Goal: Transaction & Acquisition: Purchase product/service

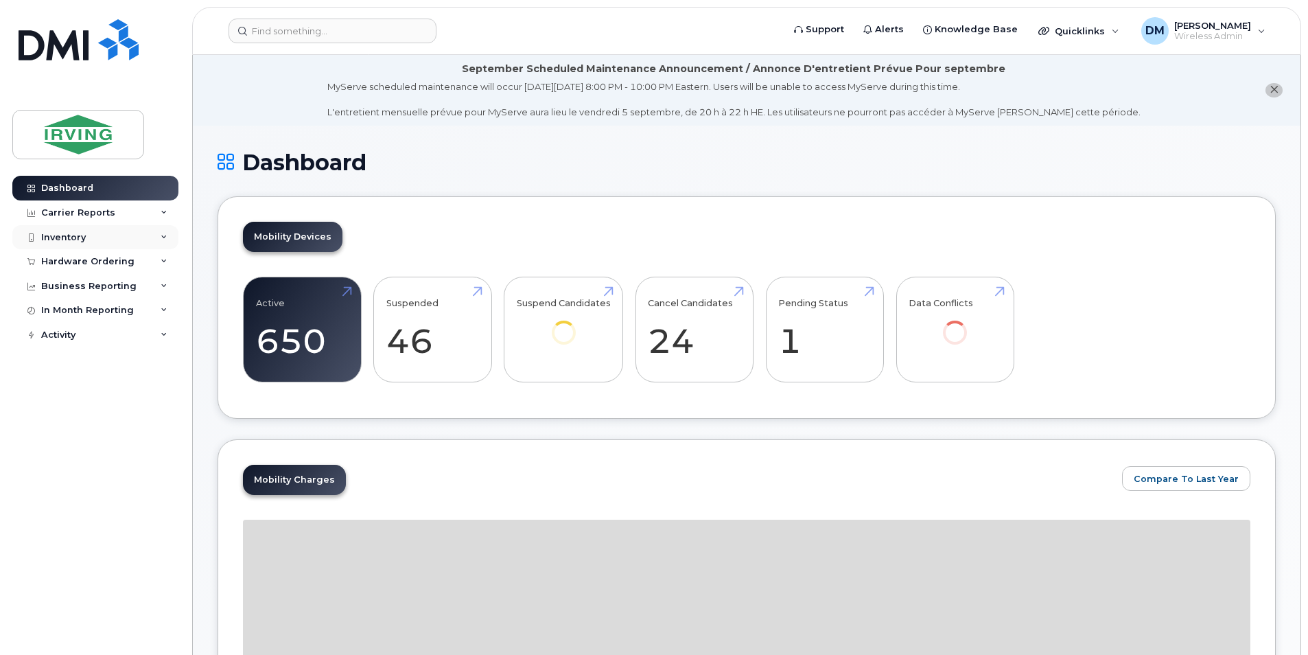
click at [156, 237] on div "Inventory" at bounding box center [95, 237] width 166 height 25
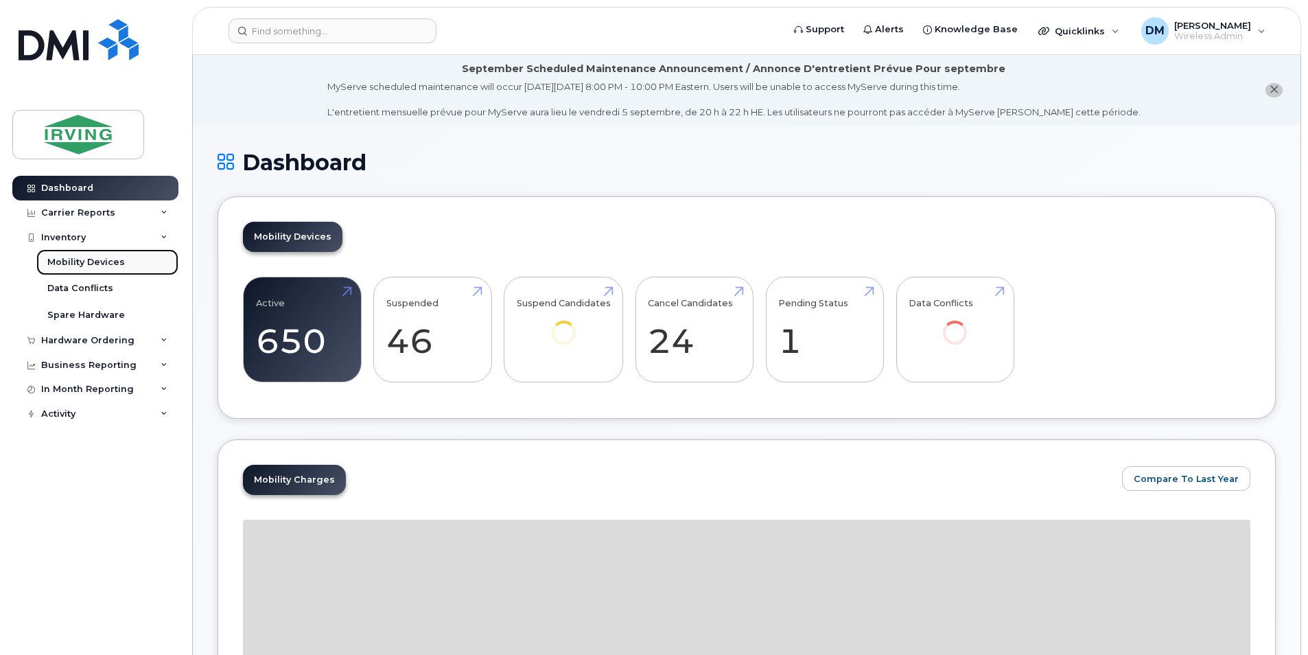
click at [149, 261] on link "Mobility Devices" at bounding box center [107, 262] width 142 height 26
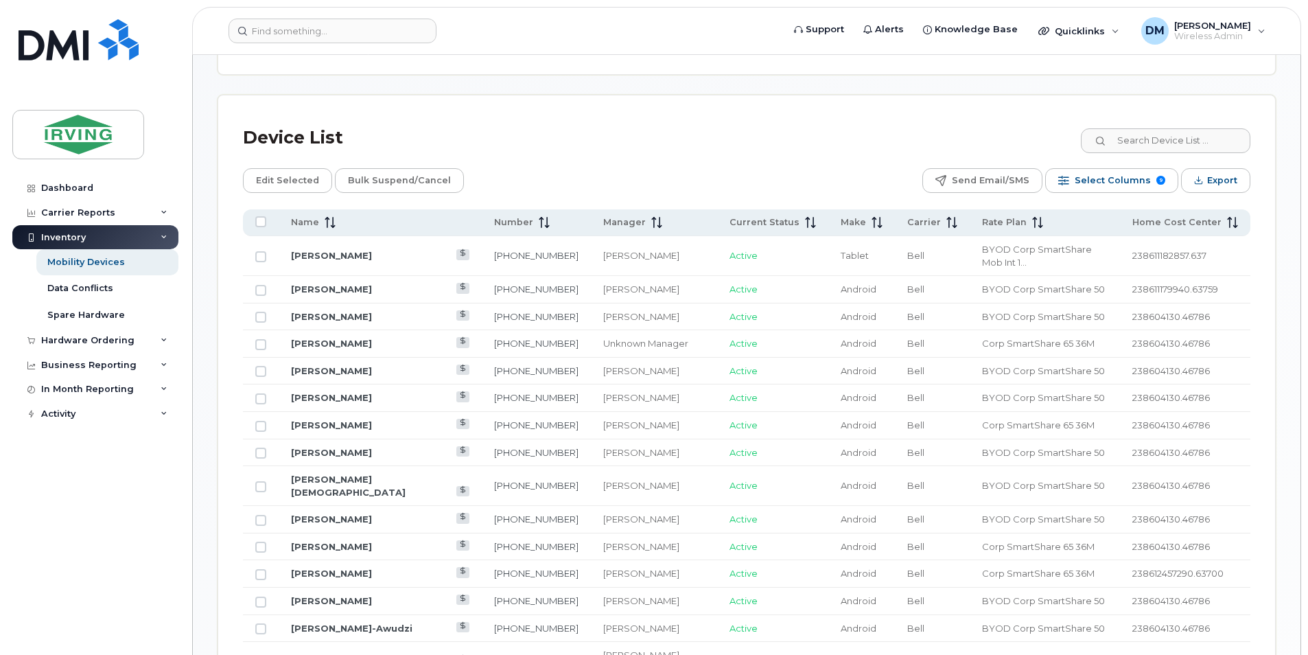
scroll to position [617, 0]
click at [1133, 140] on input at bounding box center [1164, 138] width 171 height 25
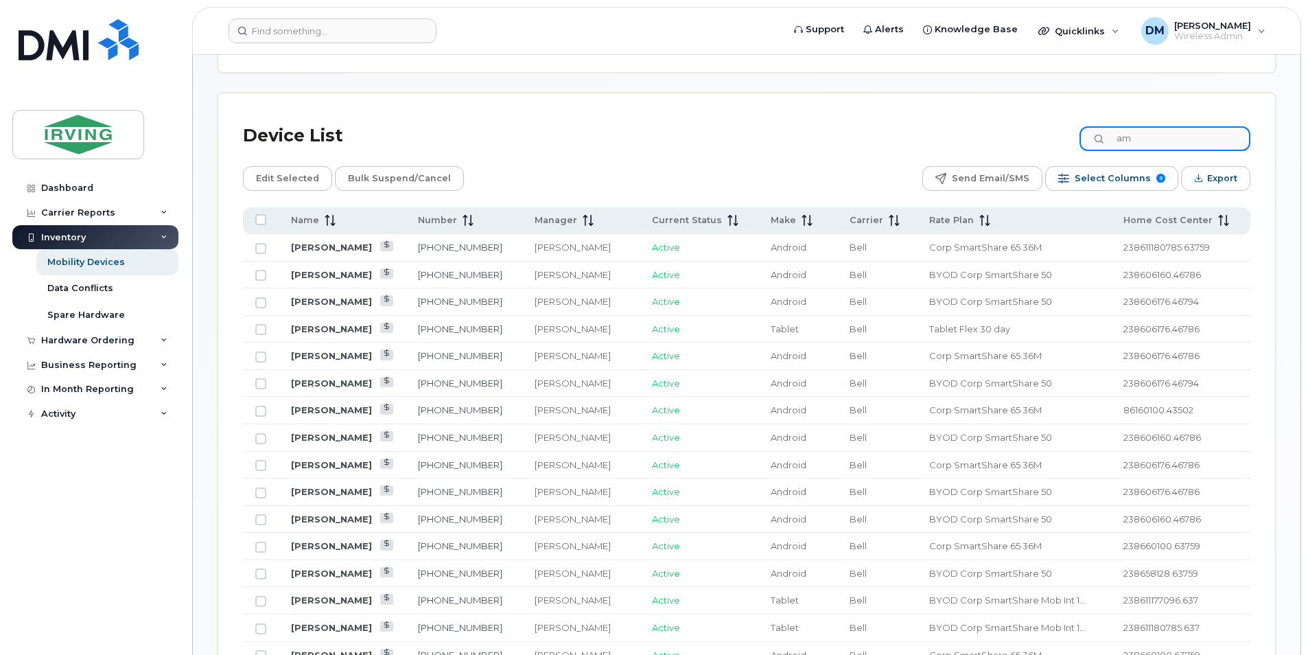
click at [1189, 134] on input "am" at bounding box center [1164, 138] width 171 height 25
click at [1188, 143] on input "am" at bounding box center [1164, 138] width 171 height 25
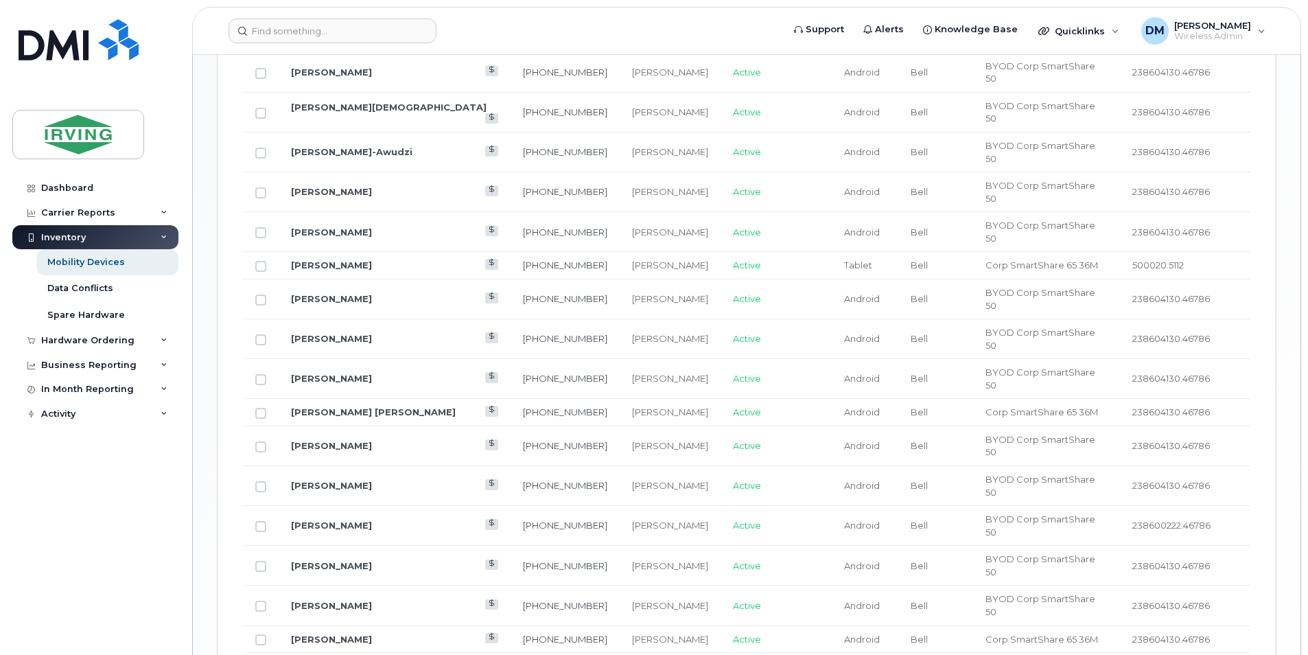
scroll to position [729, 0]
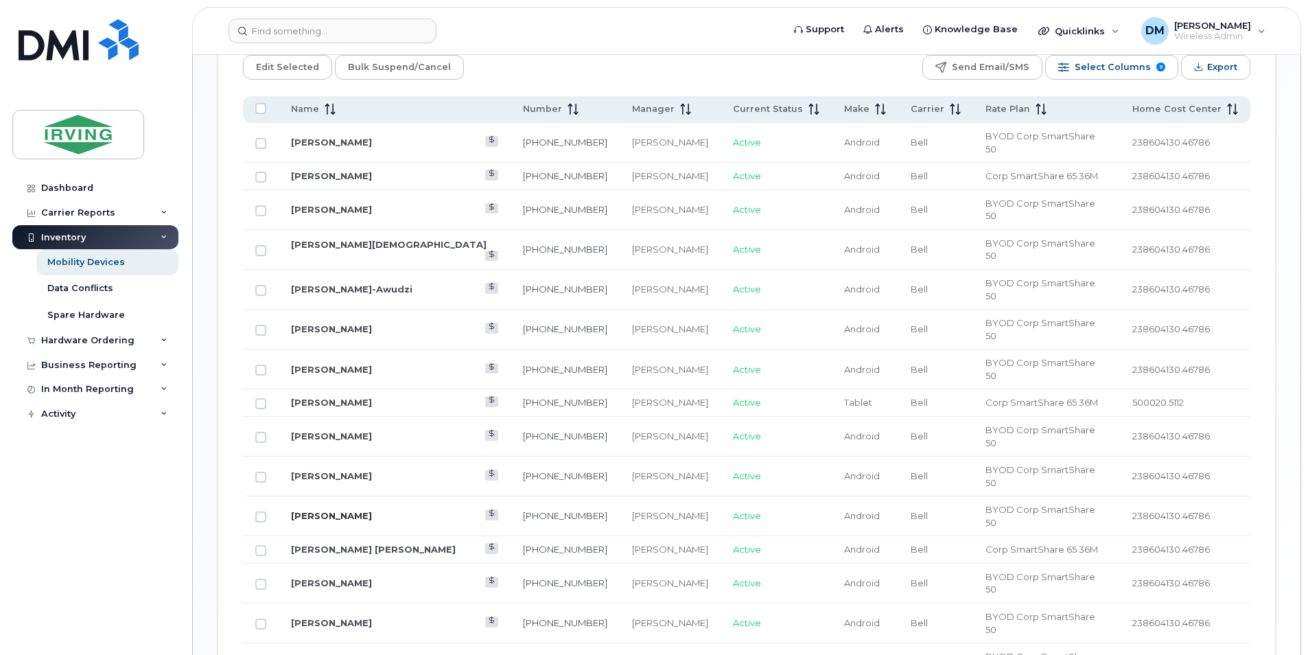
type input "swatuk"
click at [318, 510] on link "[PERSON_NAME]" at bounding box center [331, 515] width 81 height 11
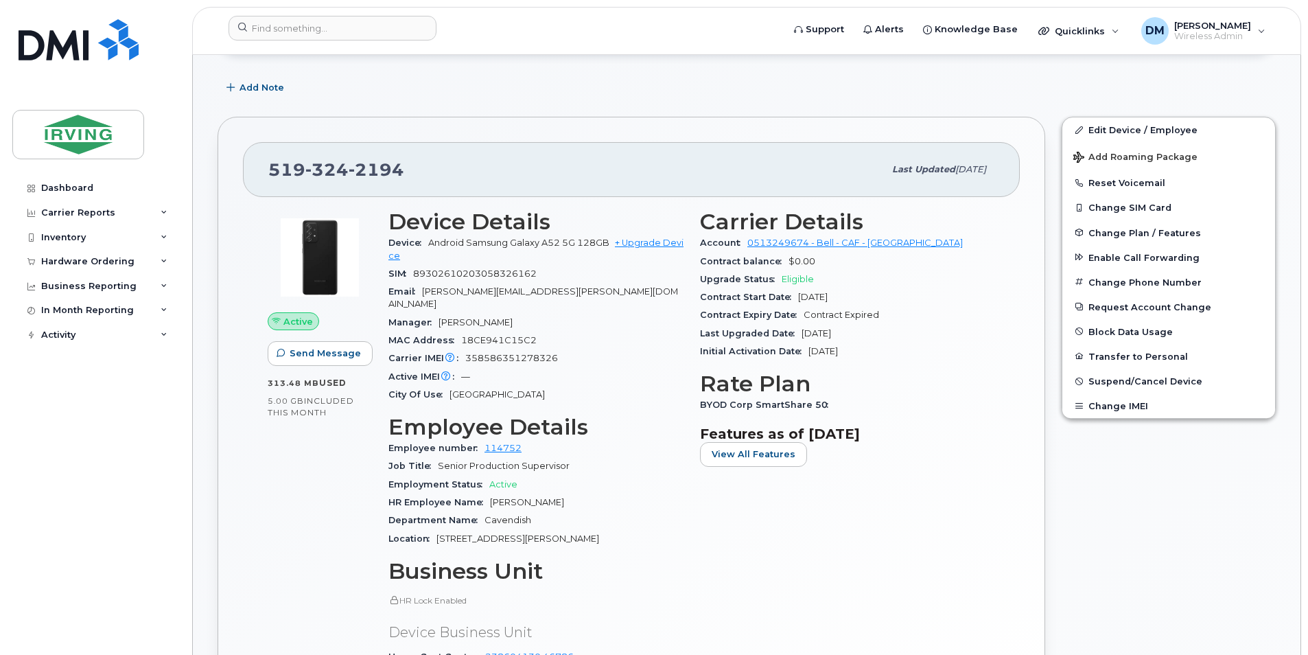
scroll to position [274, 0]
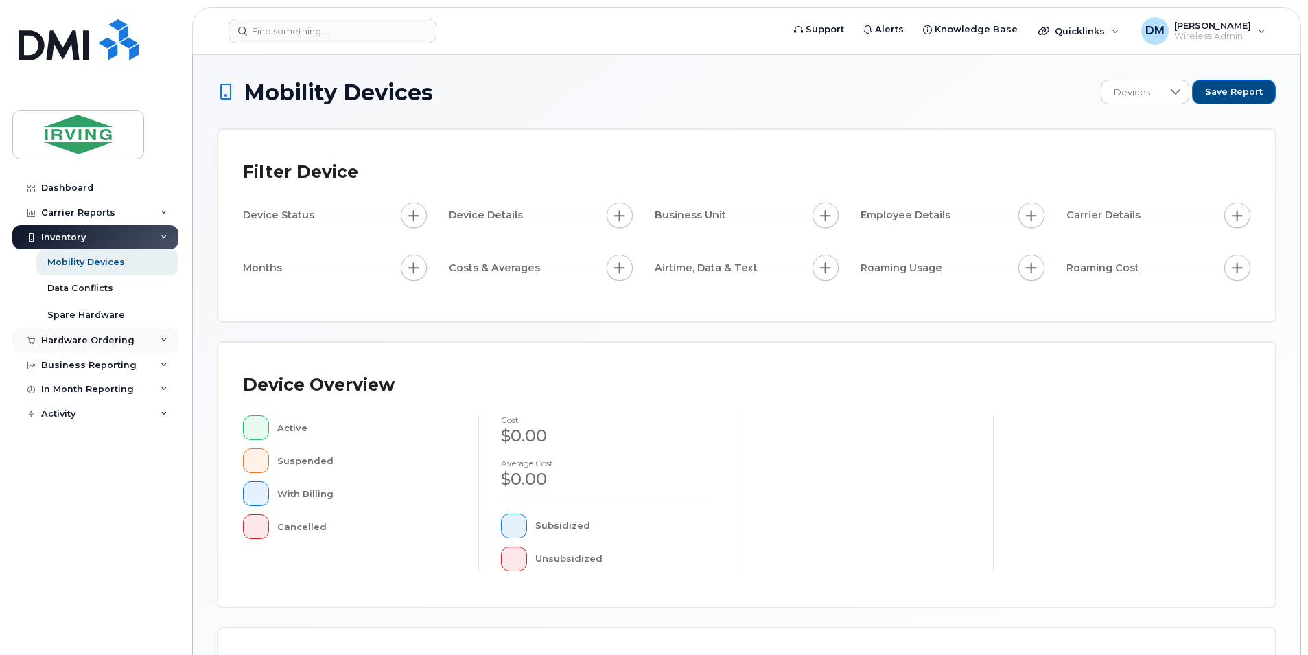
click at [121, 331] on div "Hardware Ordering" at bounding box center [95, 340] width 166 height 25
click at [110, 361] on link "Overview" at bounding box center [107, 366] width 142 height 26
click at [103, 385] on link "Orders" at bounding box center [107, 392] width 142 height 26
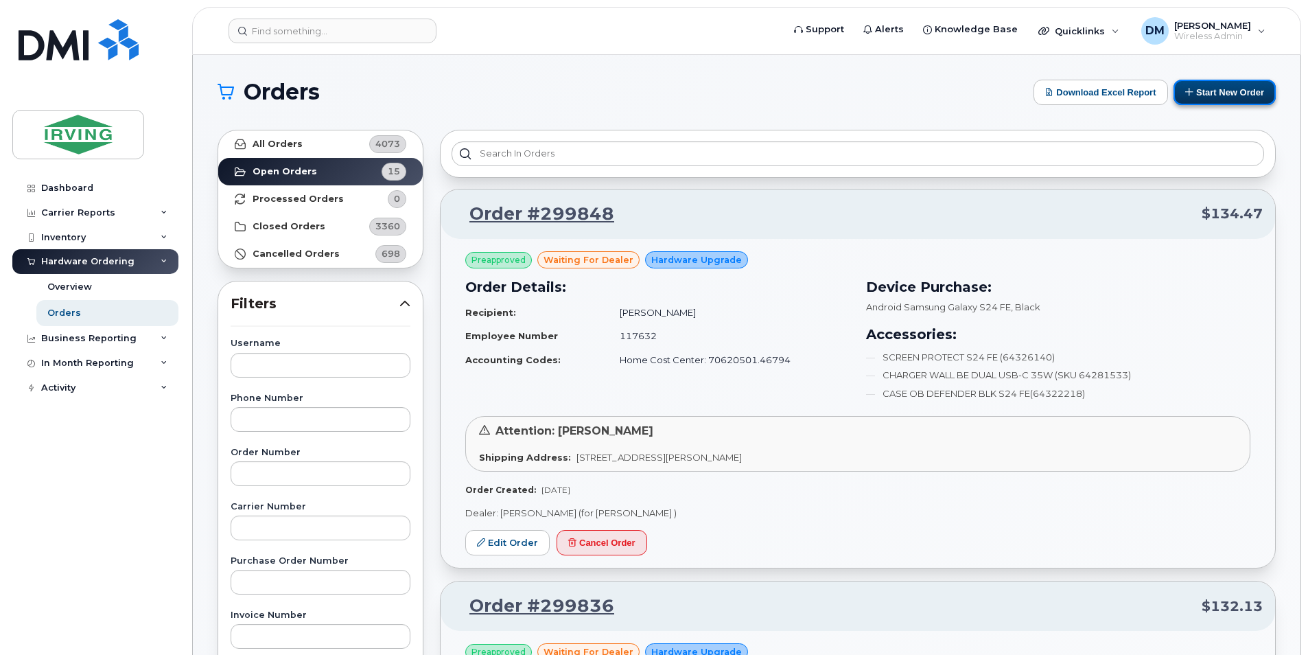
click at [1235, 95] on button "Start New Order" at bounding box center [1224, 92] width 102 height 25
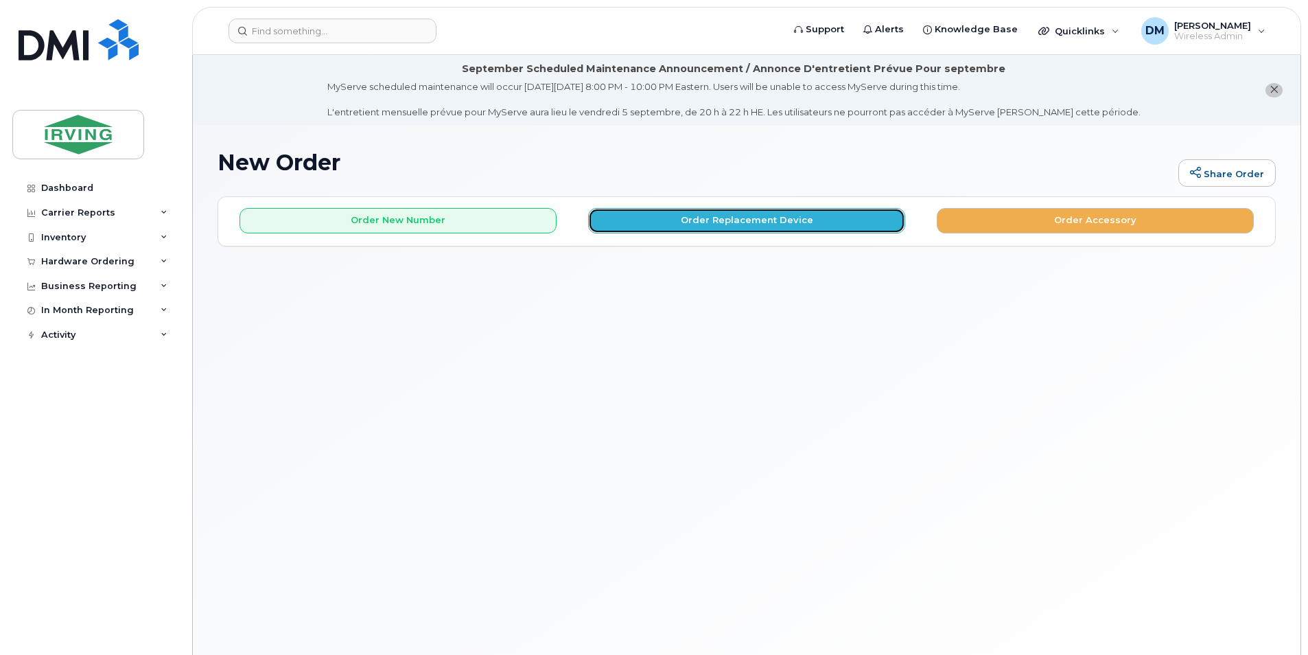
click at [704, 216] on button "Order Replacement Device" at bounding box center [746, 220] width 317 height 25
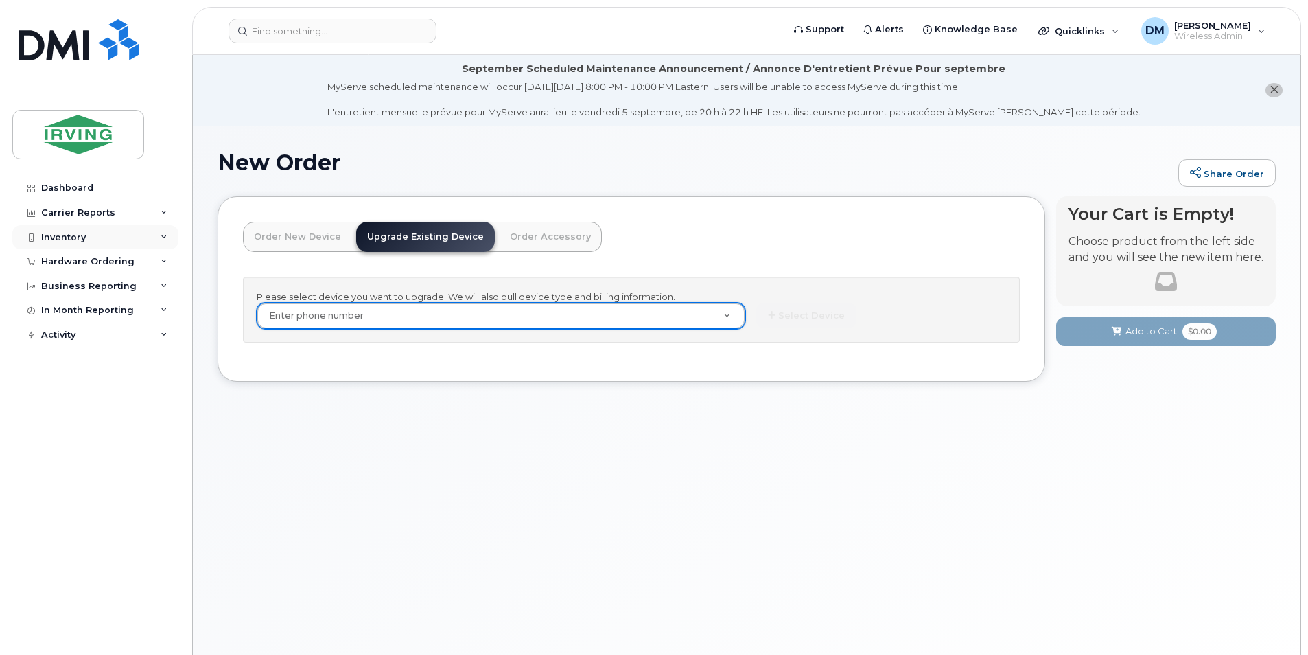
click at [166, 239] on icon at bounding box center [164, 237] width 7 height 7
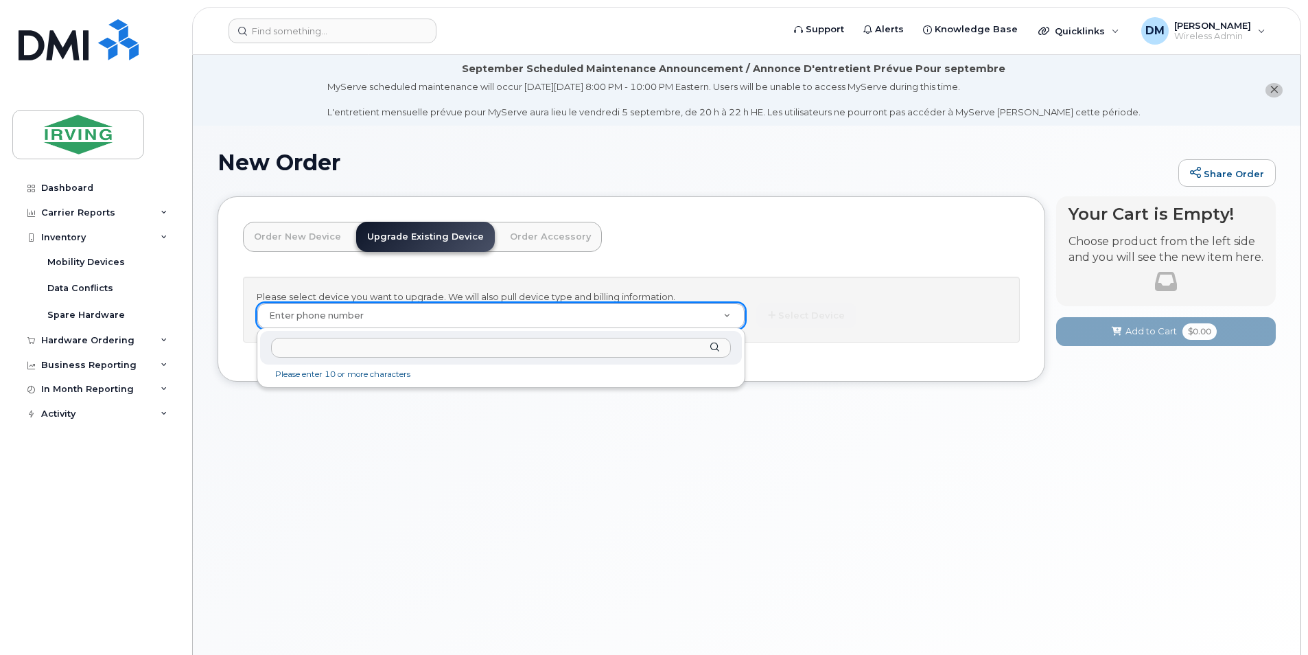
paste input "[PHONE_NUMBER]"
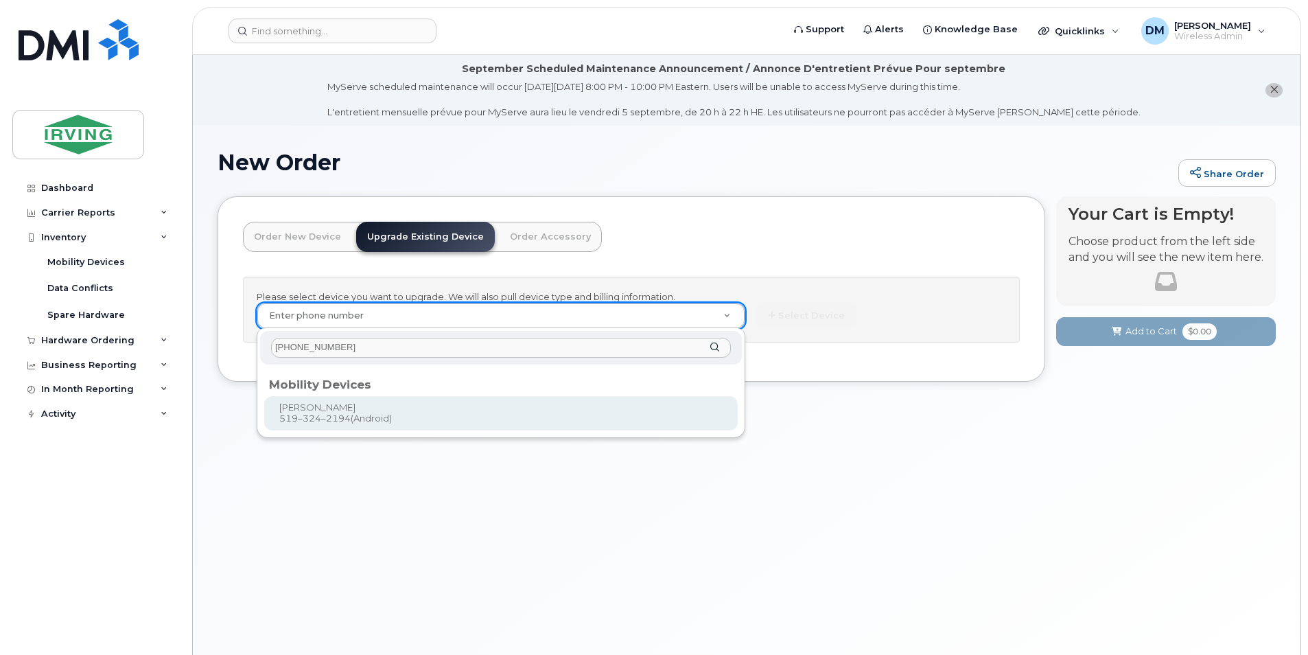
type input "[PHONE_NUMBER]"
type input "701055"
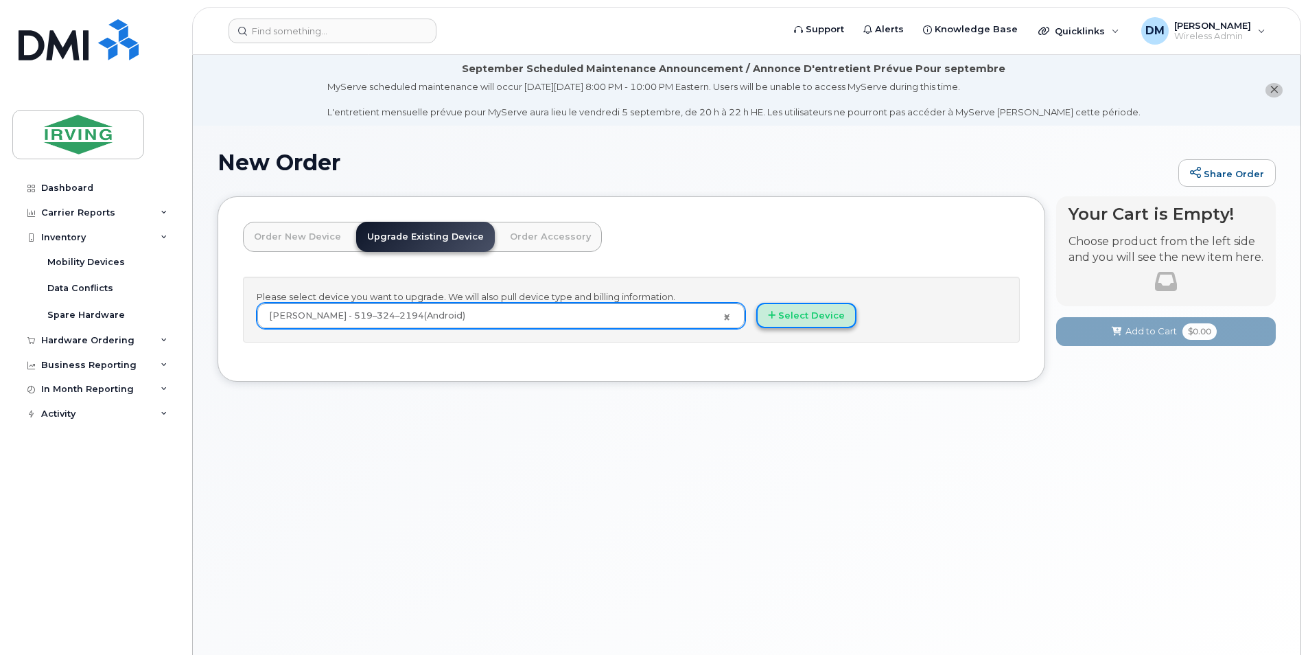
click at [804, 311] on button "Select Device" at bounding box center [806, 315] width 100 height 25
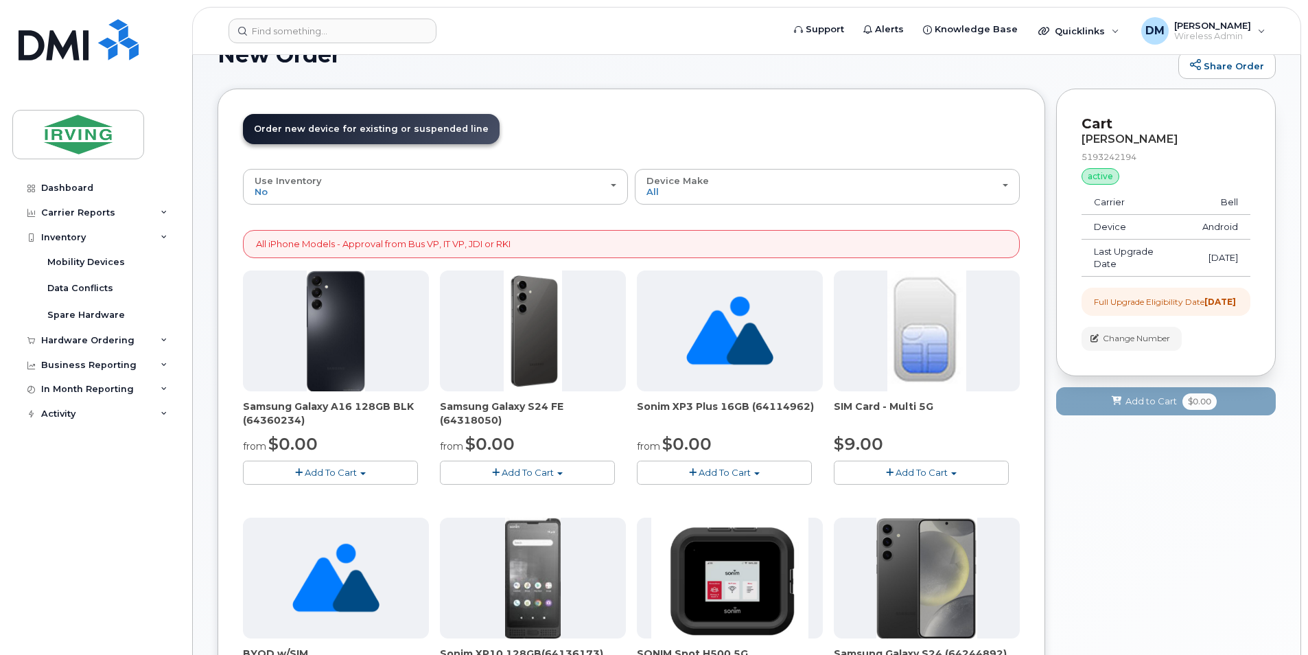
scroll to position [206, 0]
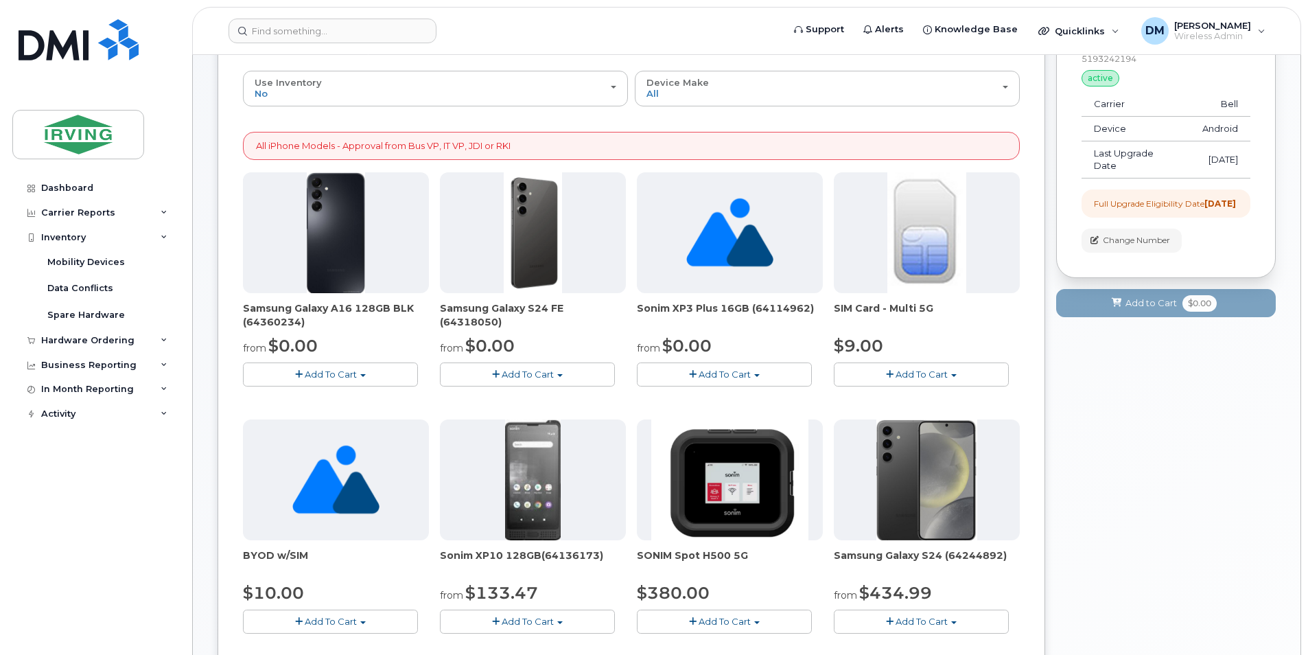
click at [401, 368] on button "Add To Cart" at bounding box center [330, 374] width 175 height 24
click at [416, 418] on link "$0.00 - 3 Year Term - Voice & Data plan (128GB)" at bounding box center [366, 416] width 241 height 17
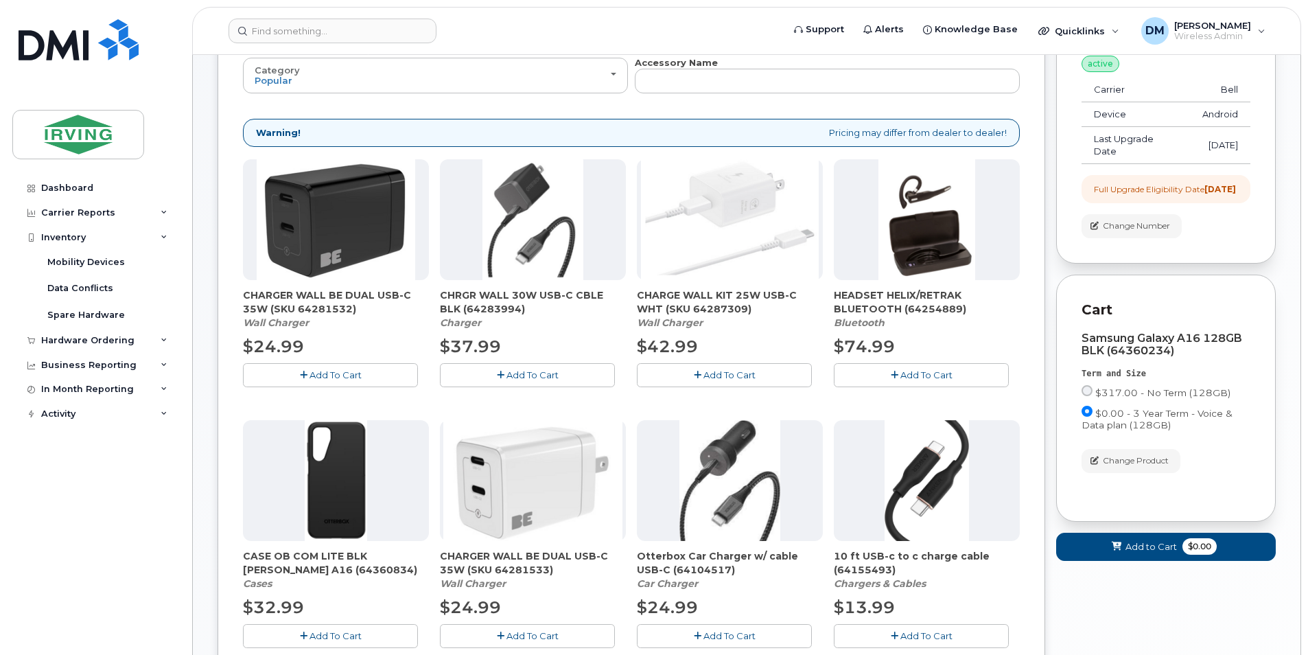
scroll to position [0, 0]
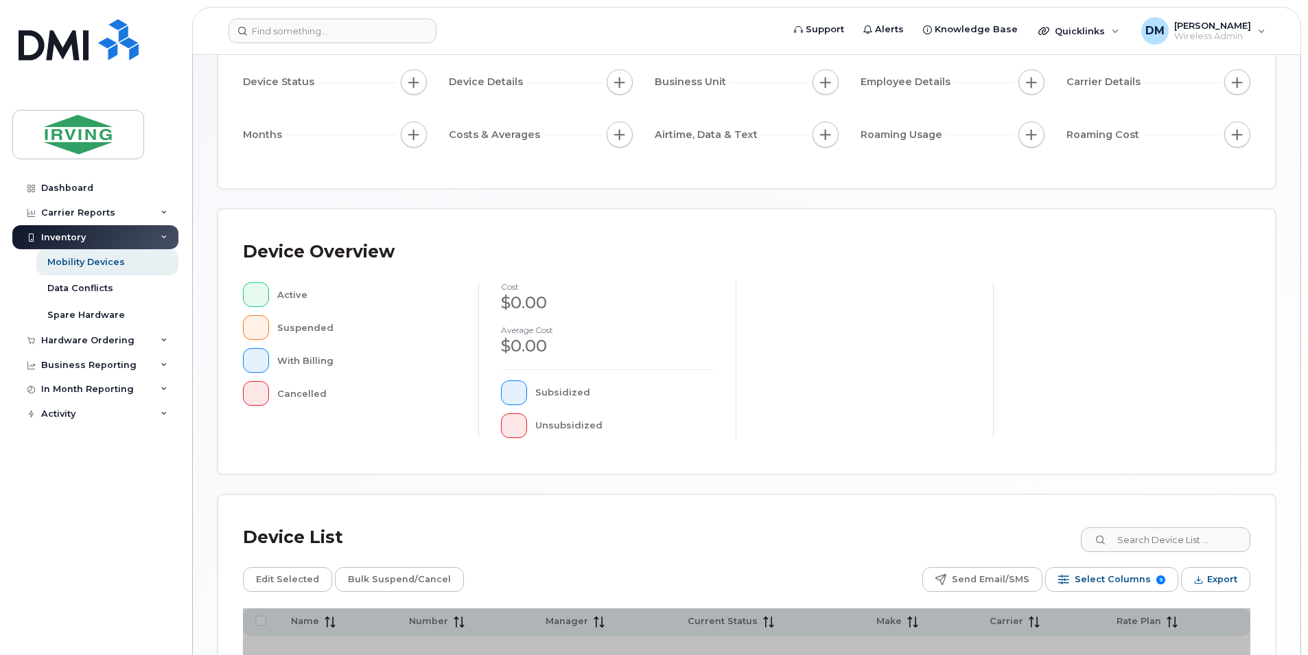
scroll to position [289, 0]
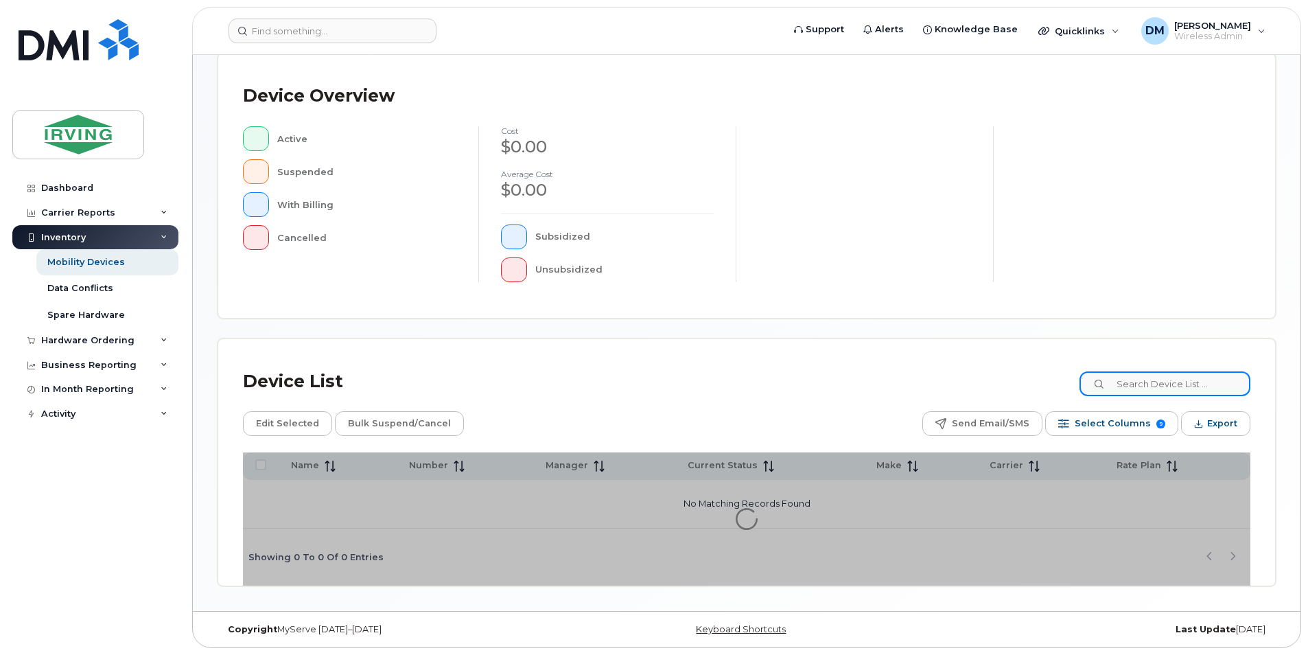
click at [1164, 389] on input at bounding box center [1164, 383] width 171 height 25
type input "swatuk"
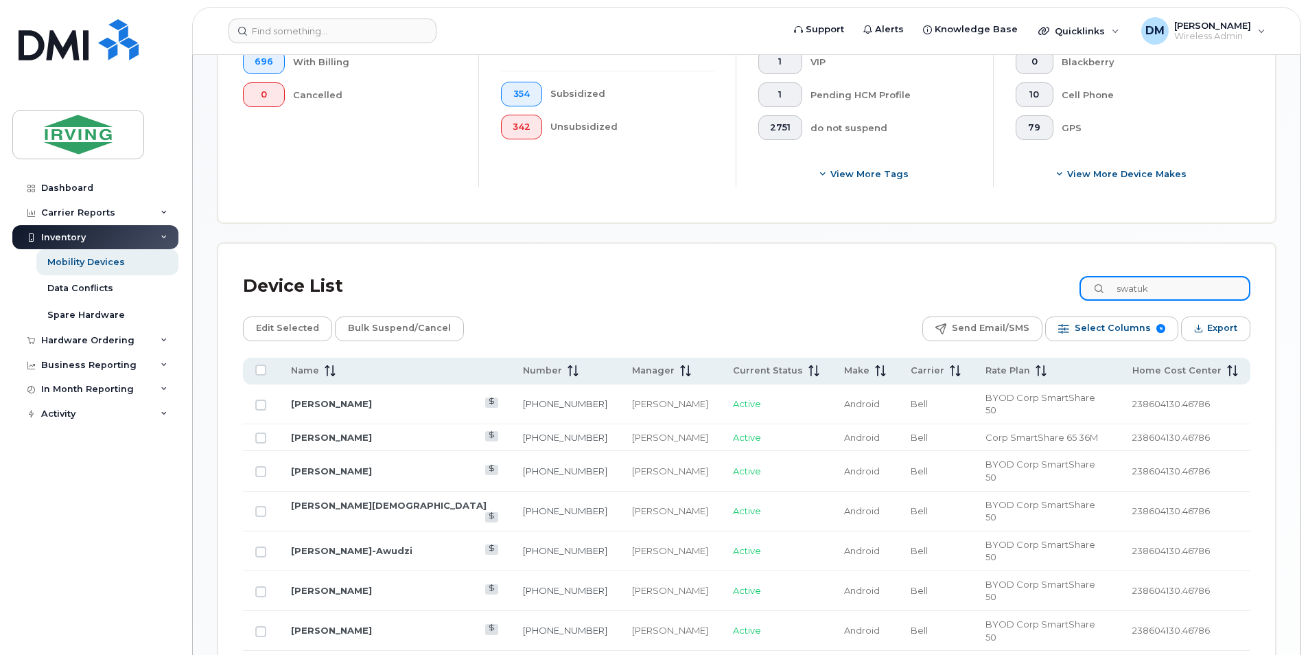
scroll to position [700, 0]
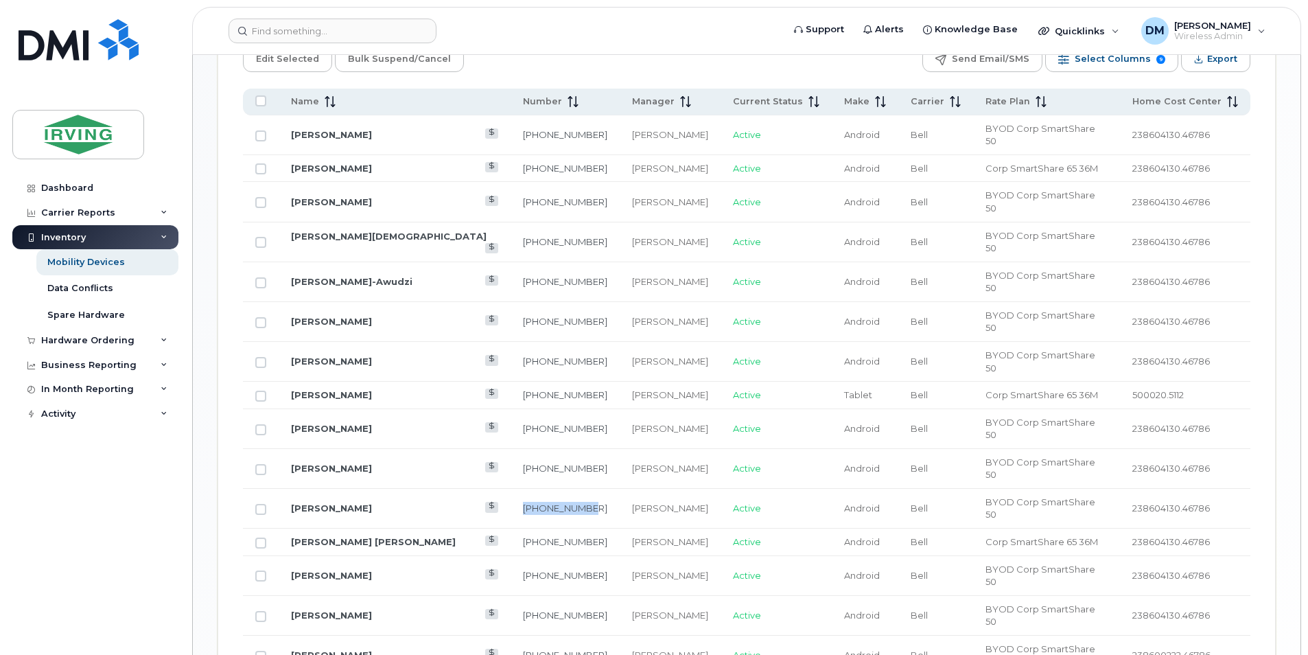
drag, startPoint x: 529, startPoint y: 399, endPoint x: 453, endPoint y: 409, distance: 76.8
click at [453, 488] on tr "Manuel Amaral 519-324-2194 Jon Swatuk Active Android Bell BYOD Corp SmartShare …" at bounding box center [746, 508] width 1007 height 40
copy tr "[PHONE_NUMBER]"
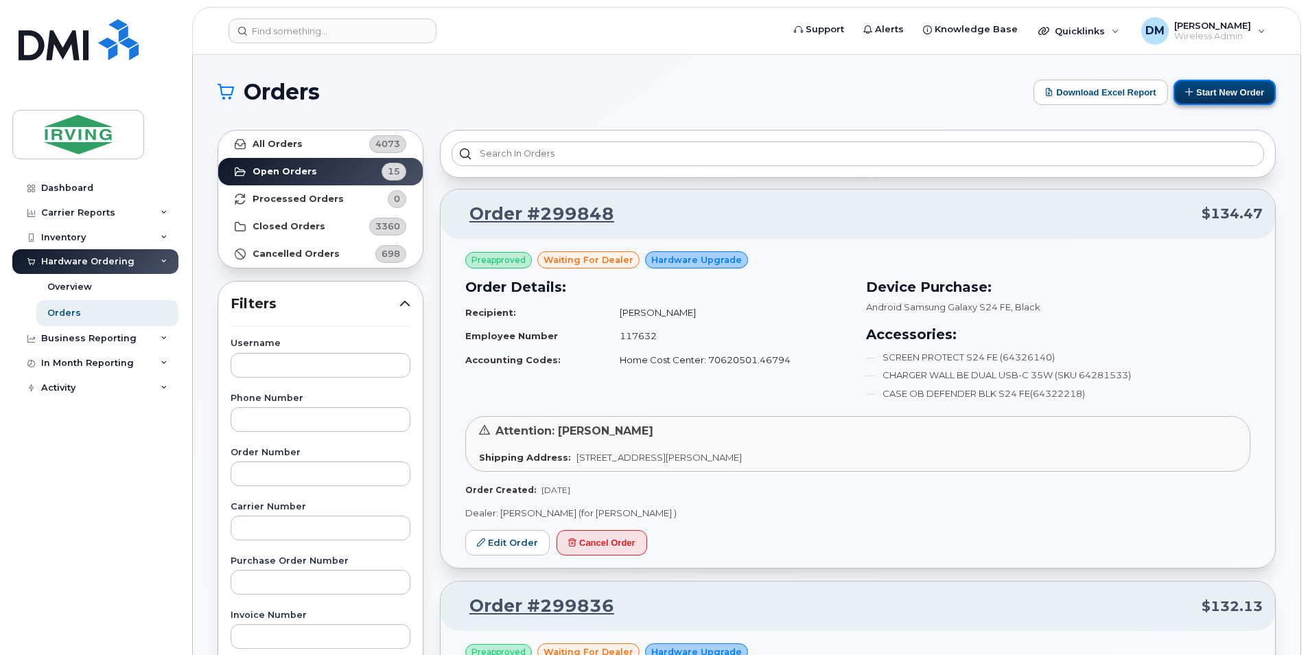
click at [1203, 91] on button "Start New Order" at bounding box center [1224, 92] width 102 height 25
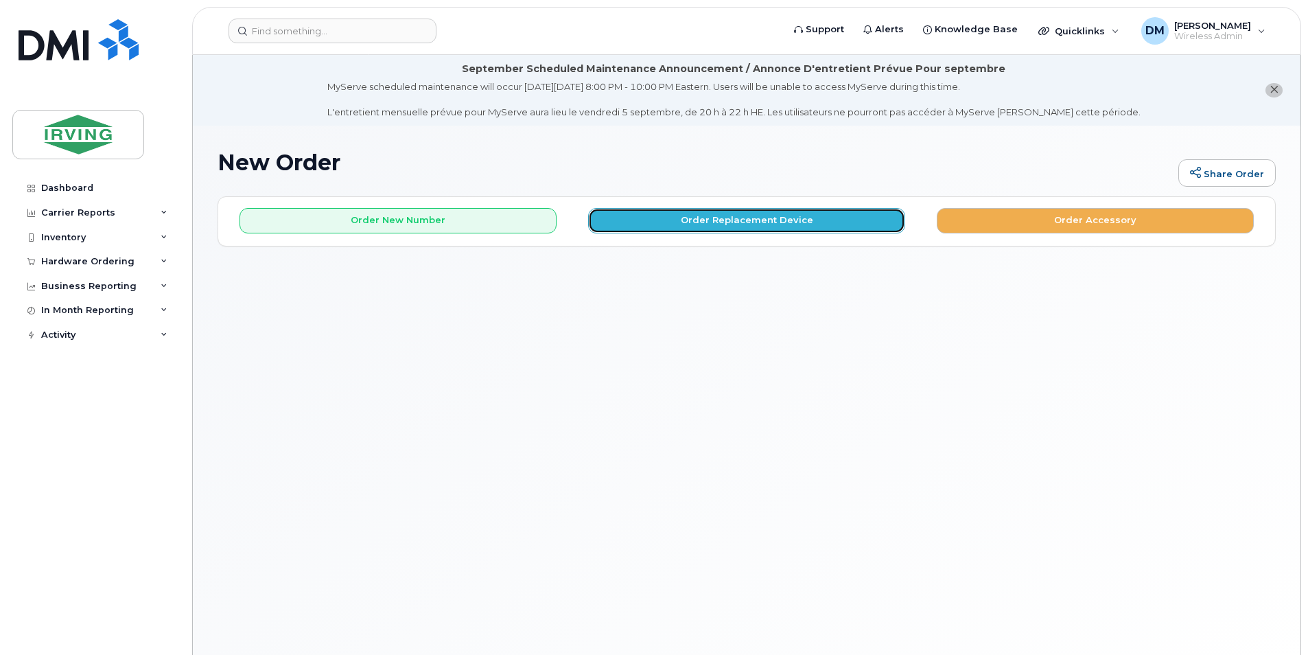
click at [687, 227] on button "Order Replacement Device" at bounding box center [746, 220] width 317 height 25
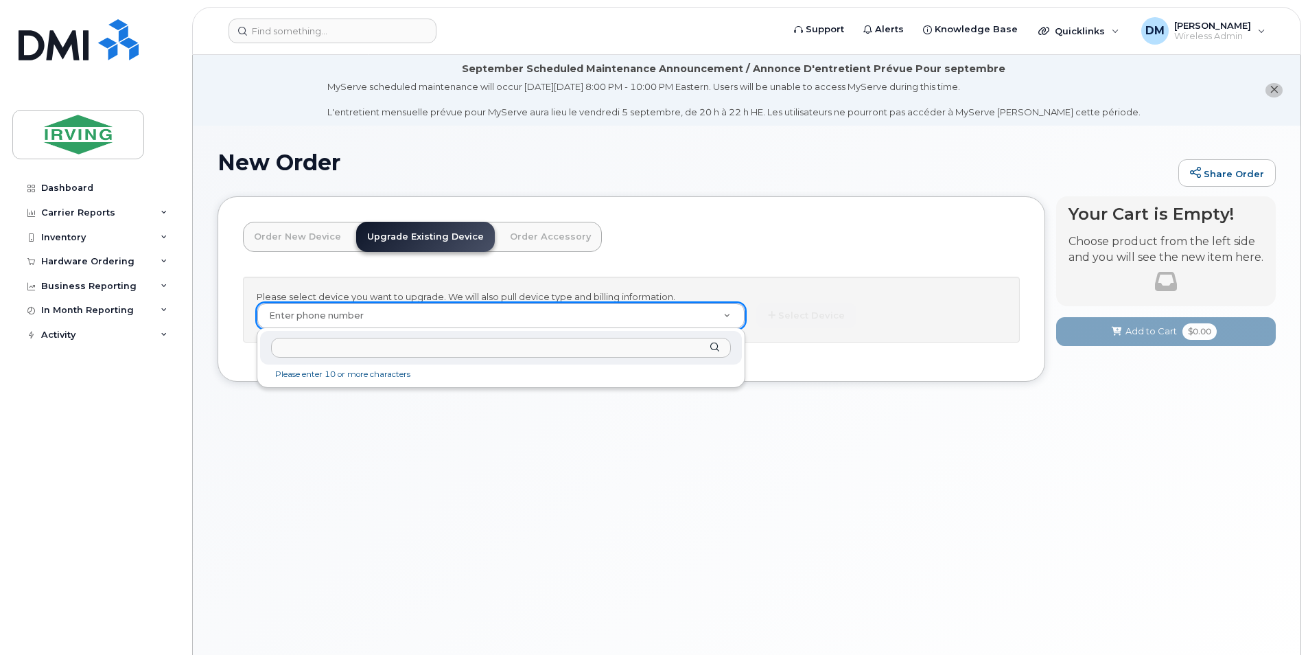
click at [596, 356] on input "text" at bounding box center [501, 348] width 460 height 20
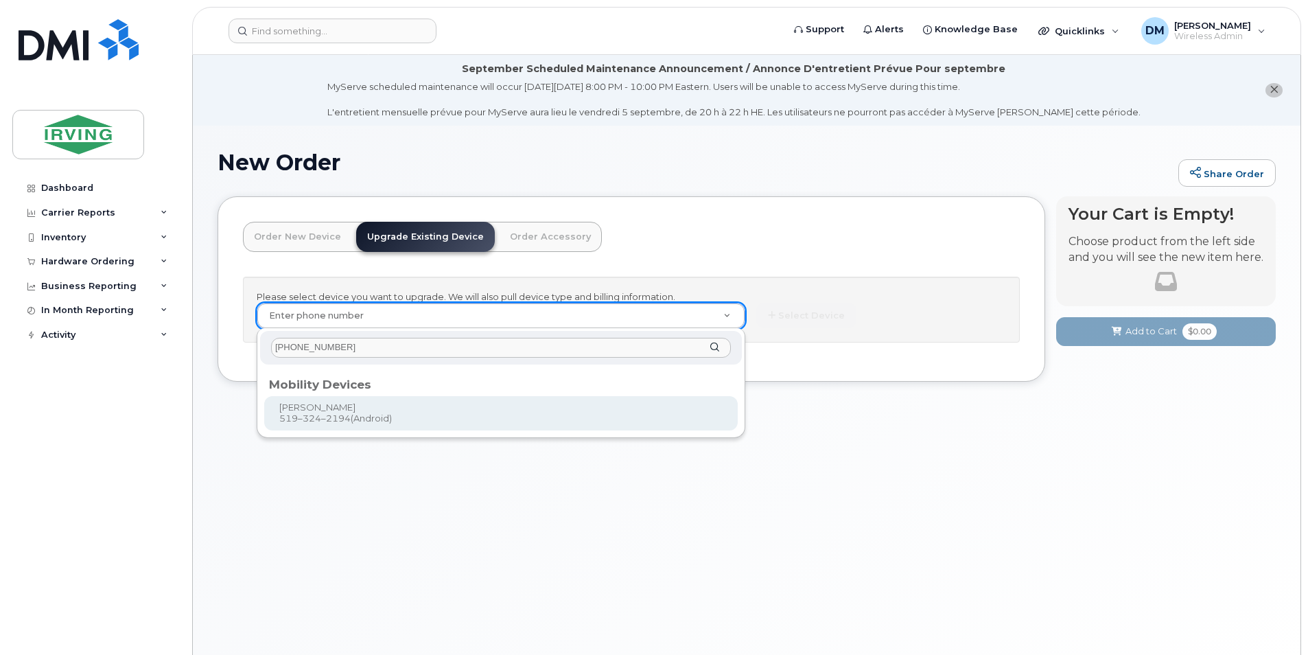
type input "[PHONE_NUMBER]"
type input "701055"
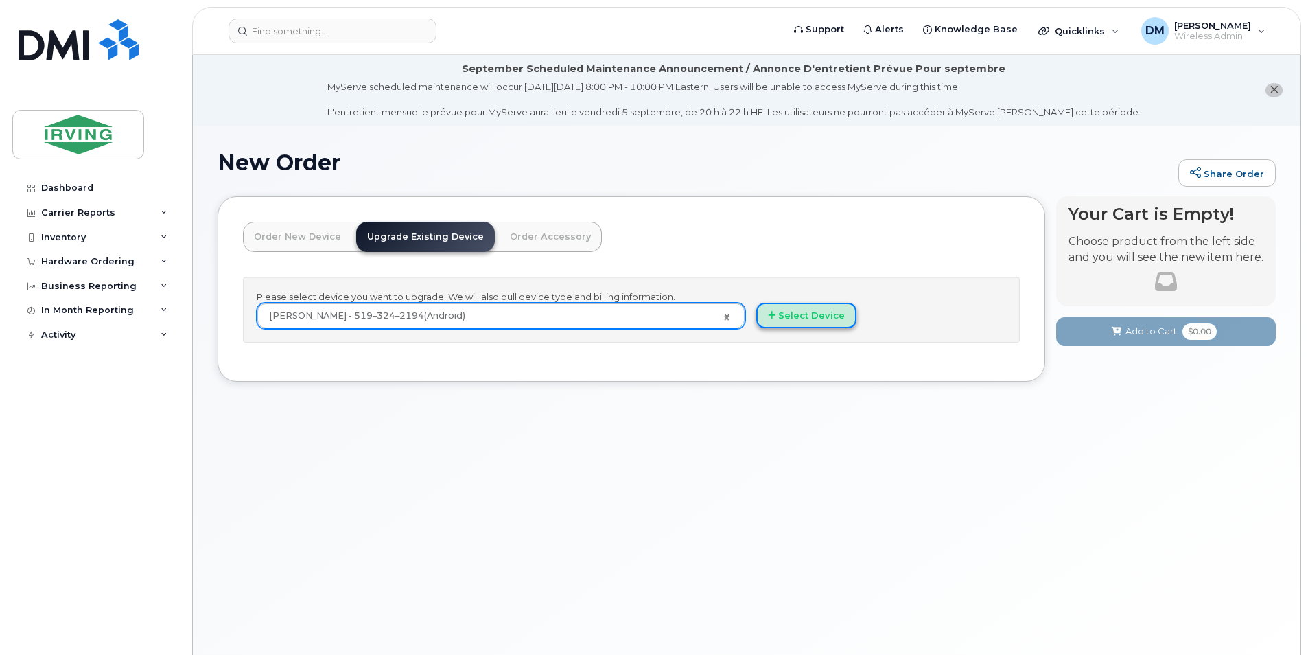
click at [827, 322] on button "Select Device" at bounding box center [806, 315] width 100 height 25
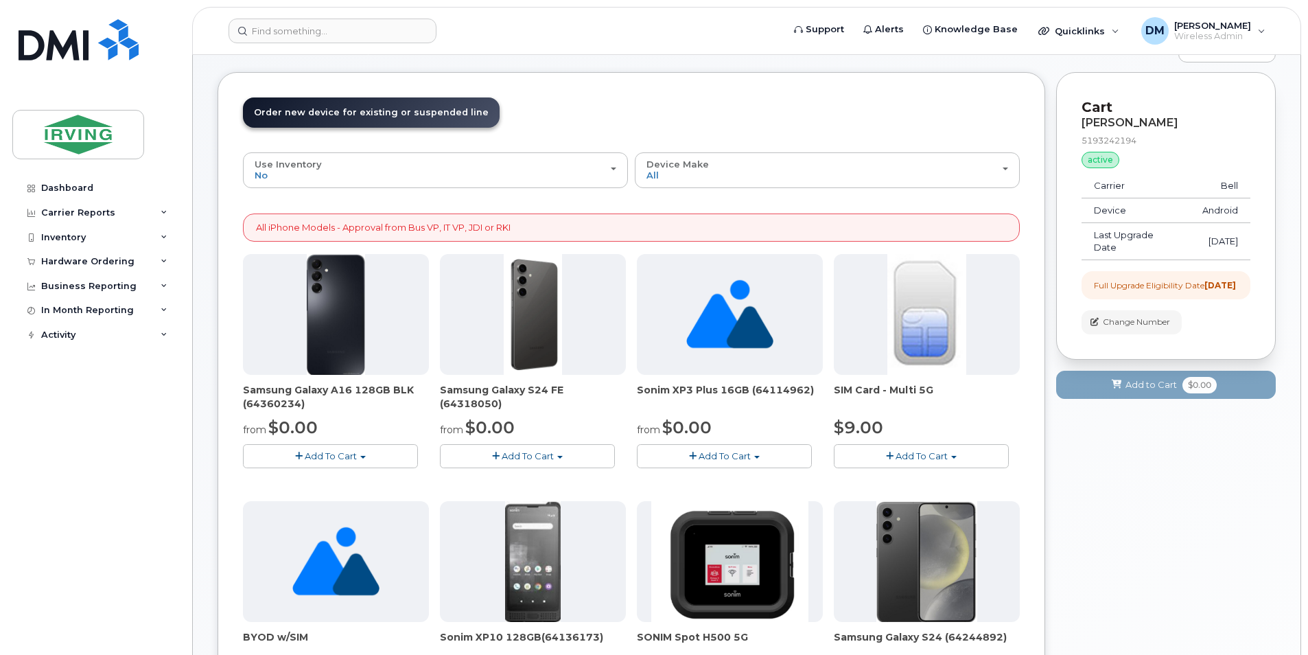
scroll to position [137, 0]
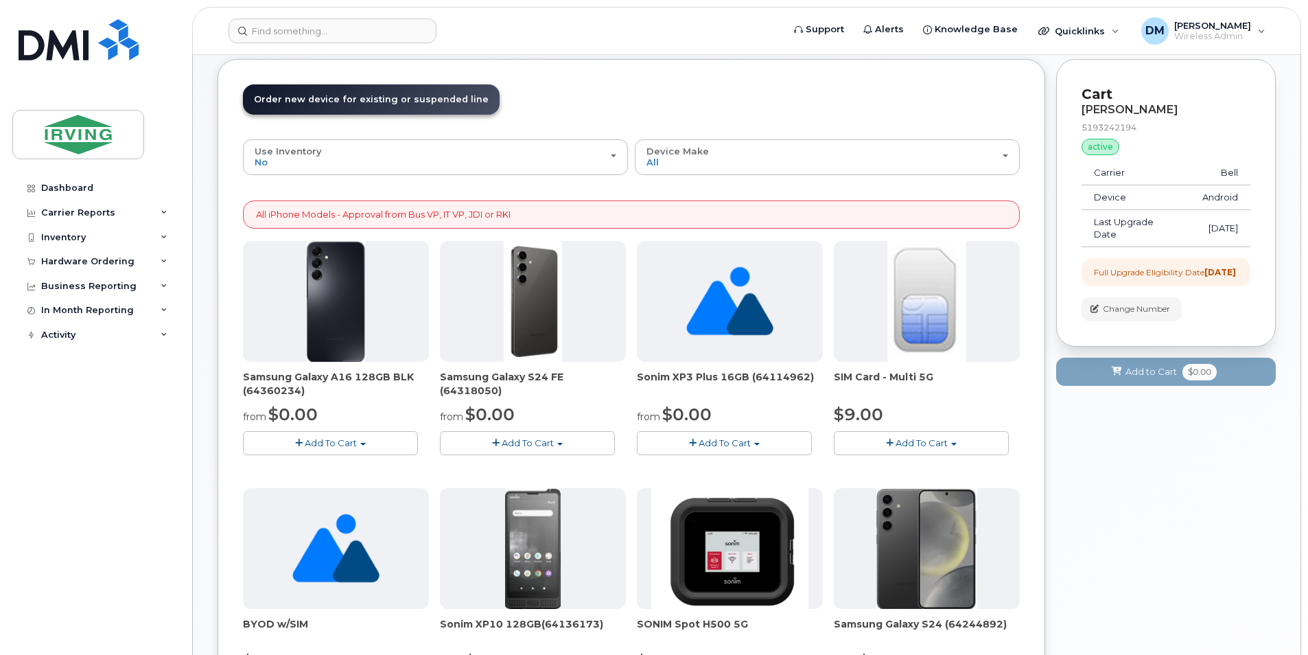
click at [581, 442] on button "Add To Cart" at bounding box center [527, 443] width 175 height 24
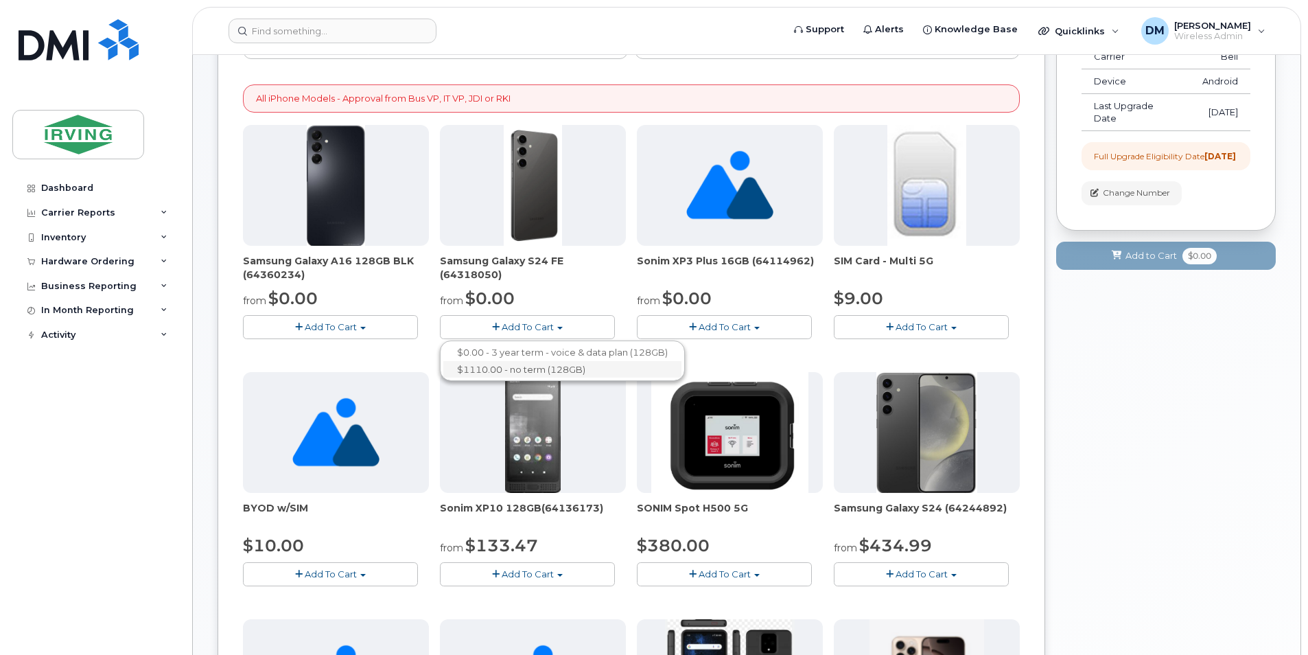
scroll to position [206, 0]
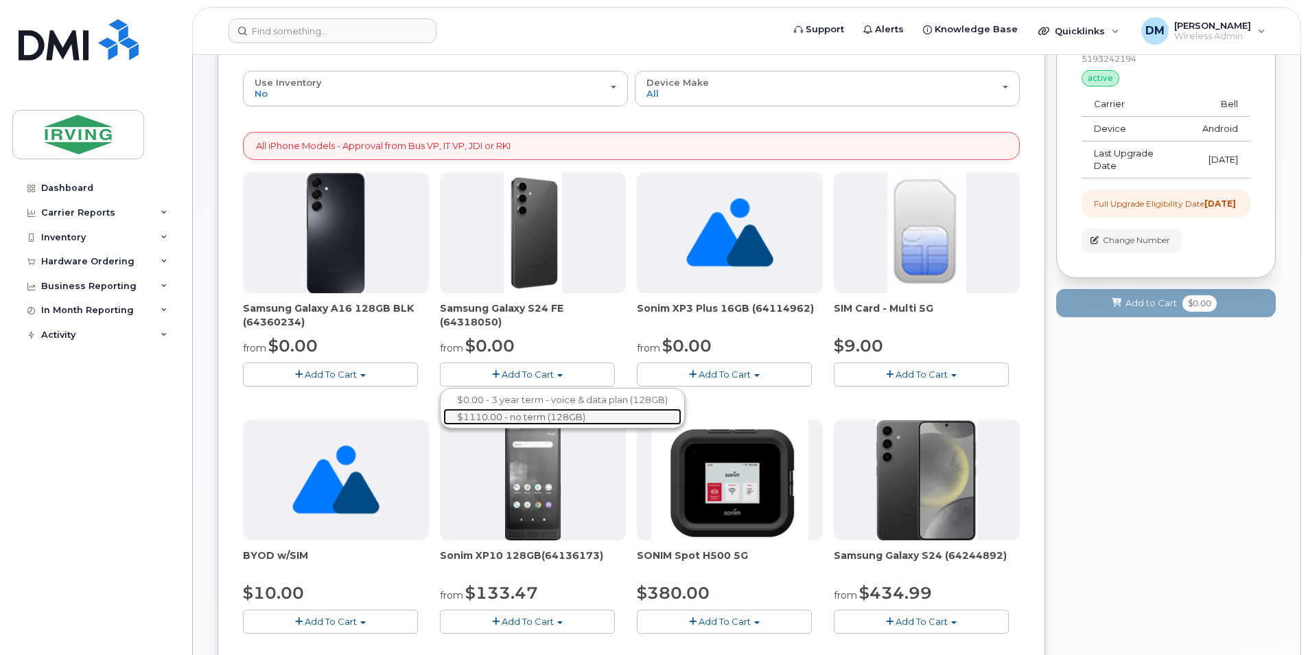
click at [543, 419] on link "$1110.00 - no term (128GB)" at bounding box center [562, 416] width 238 height 17
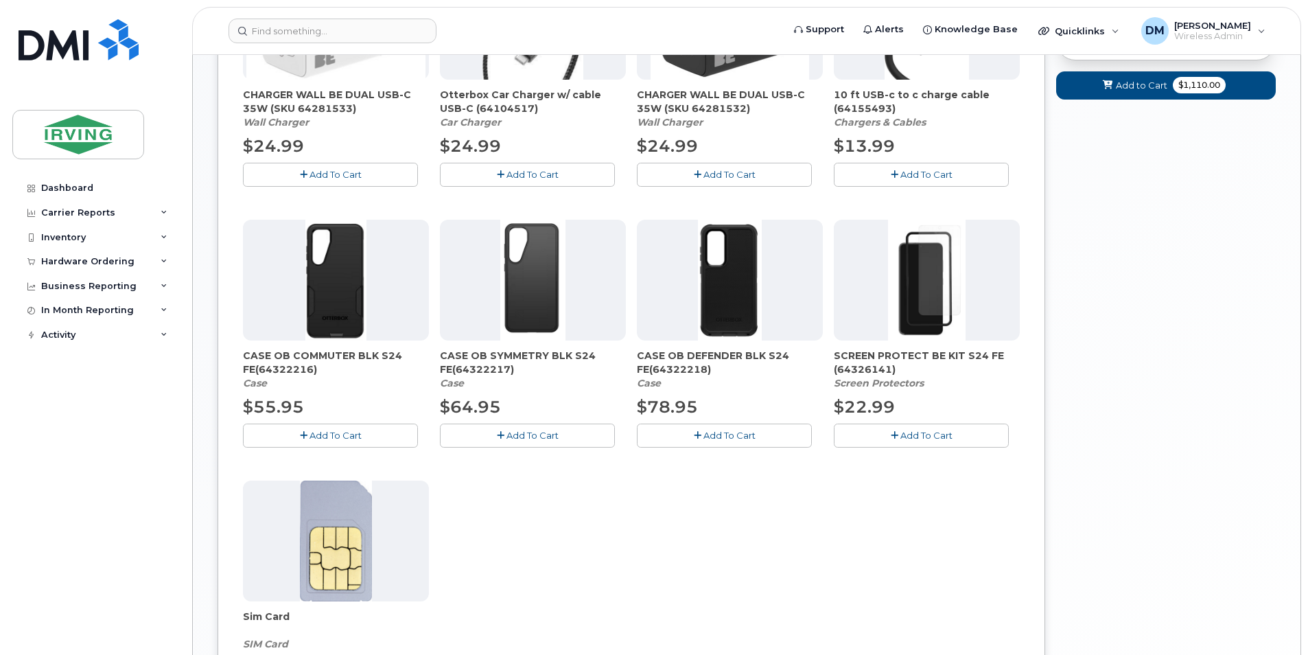
scroll to position [686, 0]
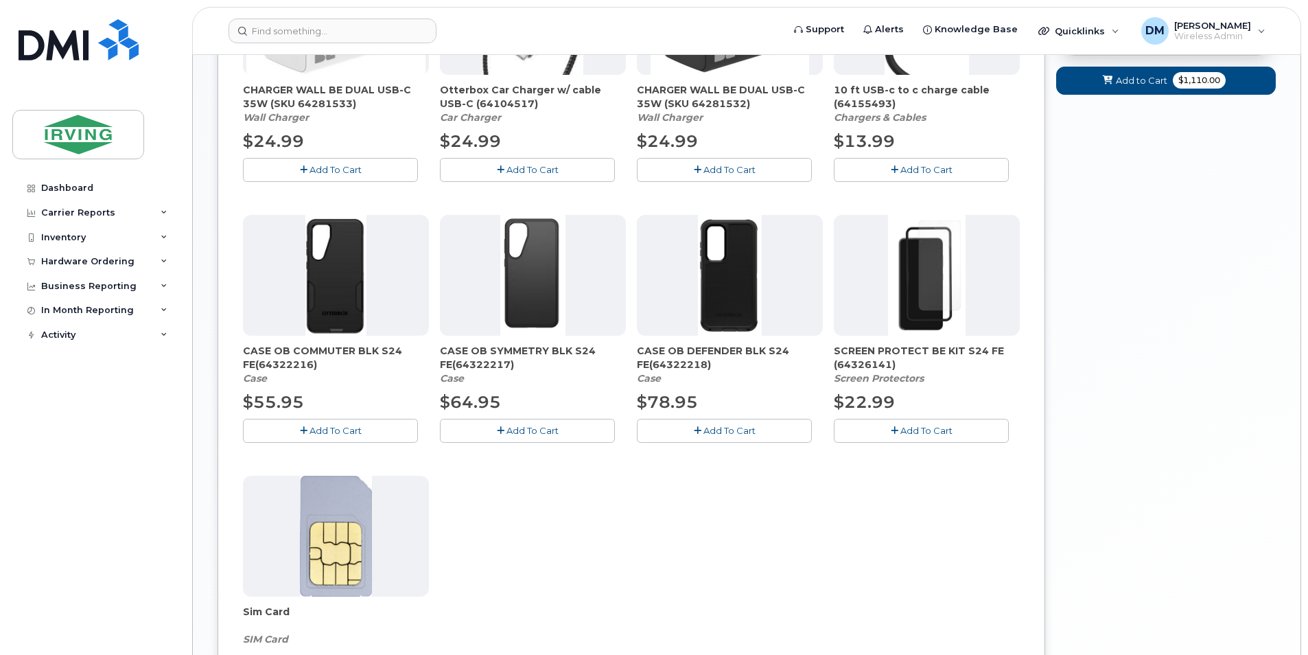
click at [306, 353] on span "CASE OB COMMUTER BLK S24 FE(64322216)" at bounding box center [336, 357] width 186 height 27
drag, startPoint x: 306, startPoint y: 353, endPoint x: 318, endPoint y: 370, distance: 20.7
click at [318, 370] on span "CASE OB COMMUTER BLK S24 FE(64322216)" at bounding box center [336, 357] width 186 height 27
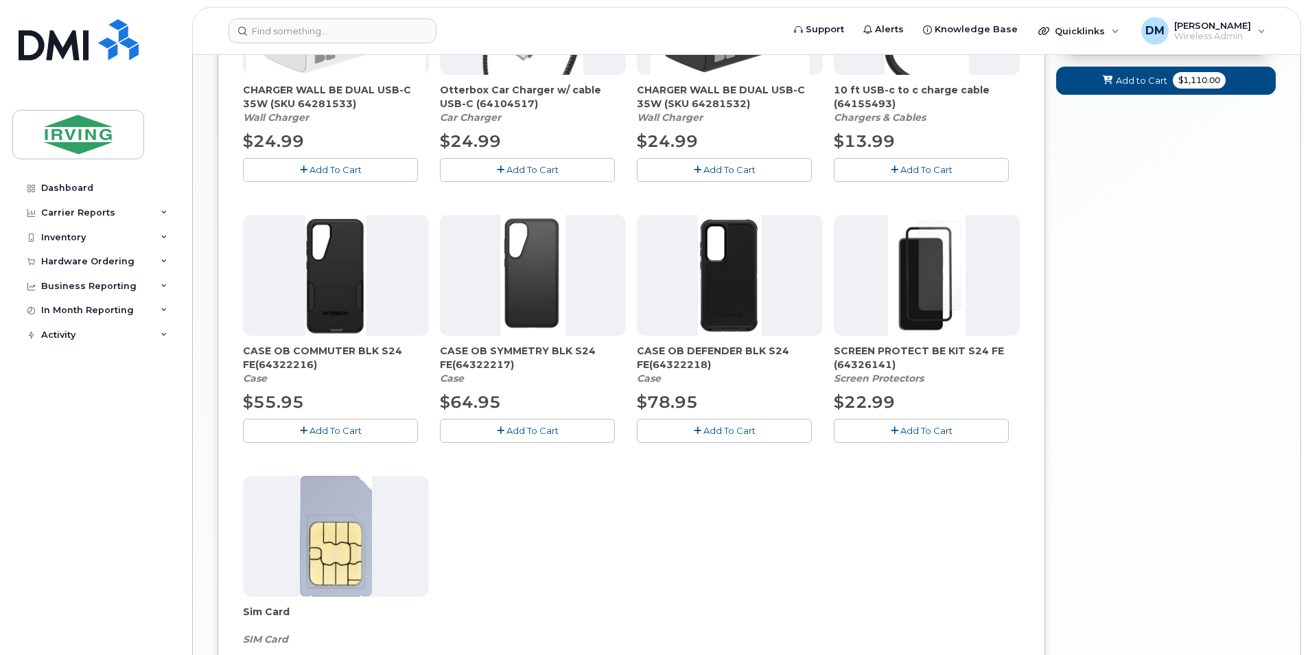
click at [311, 351] on span "CASE OB COMMUTER BLK S24 FE(64322216)" at bounding box center [336, 357] width 186 height 27
click at [708, 357] on span "CASE OB DEFENDER BLK S24 FE(64322218)" at bounding box center [730, 357] width 186 height 27
click at [649, 346] on span "CASE OB DEFENDER BLK S24 FE(64322218)" at bounding box center [730, 357] width 186 height 27
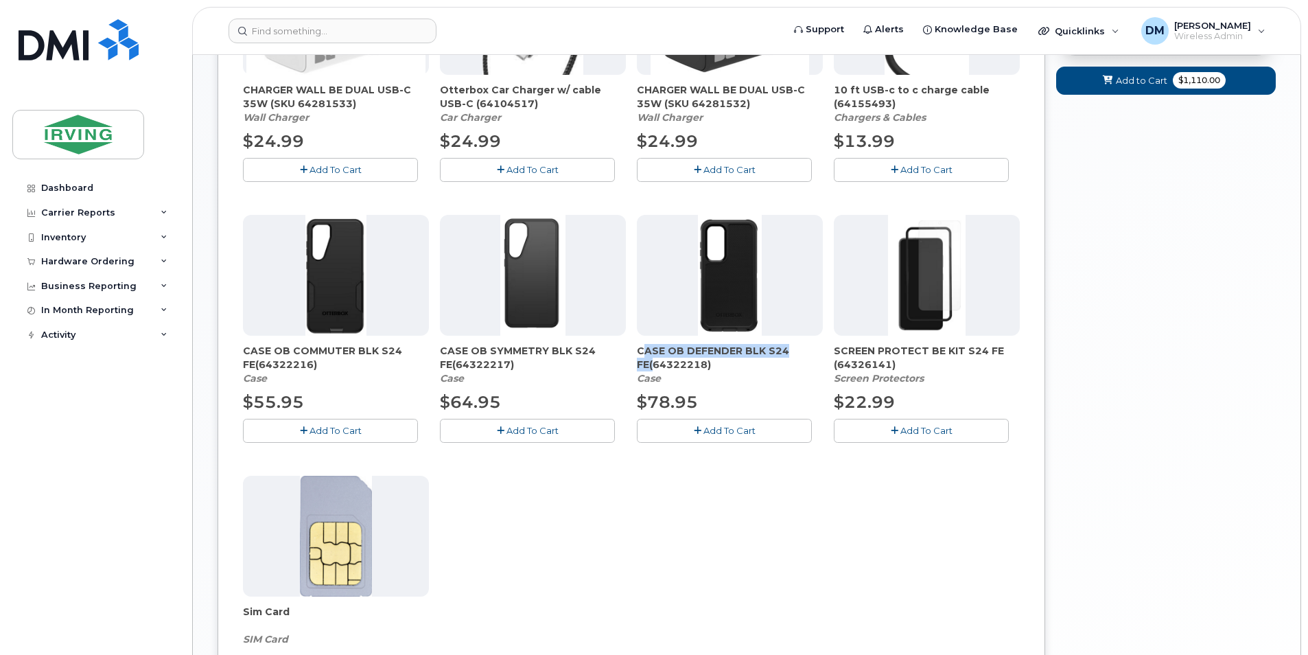
drag, startPoint x: 649, startPoint y: 346, endPoint x: 642, endPoint y: 363, distance: 17.8
click at [642, 363] on span "CASE OB DEFENDER BLK S24 FE(64322218)" at bounding box center [730, 357] width 186 height 27
